Goal: Find specific page/section: Find specific page/section

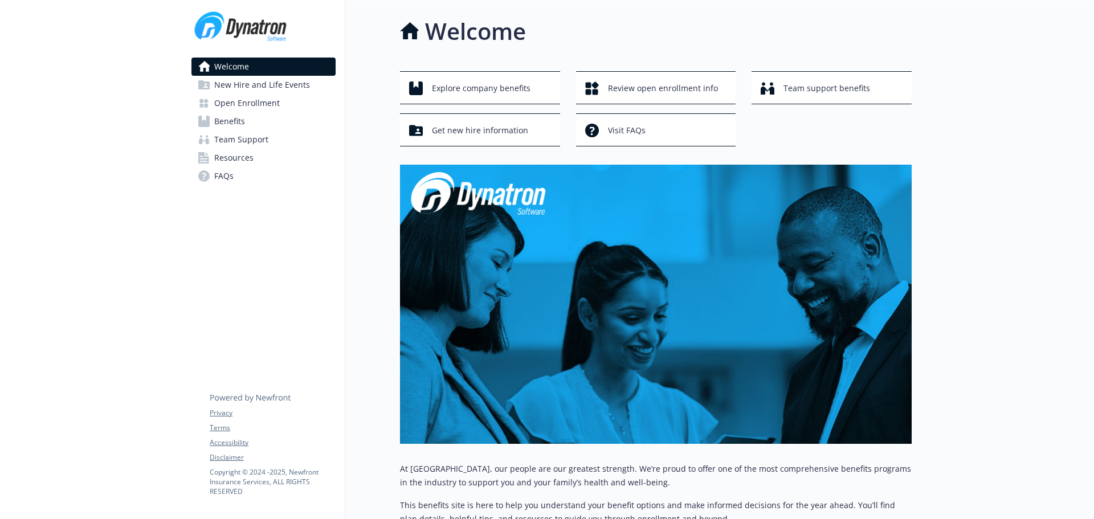
click at [223, 122] on span "Benefits" at bounding box center [229, 121] width 31 height 18
